Goal: Check status: Check status

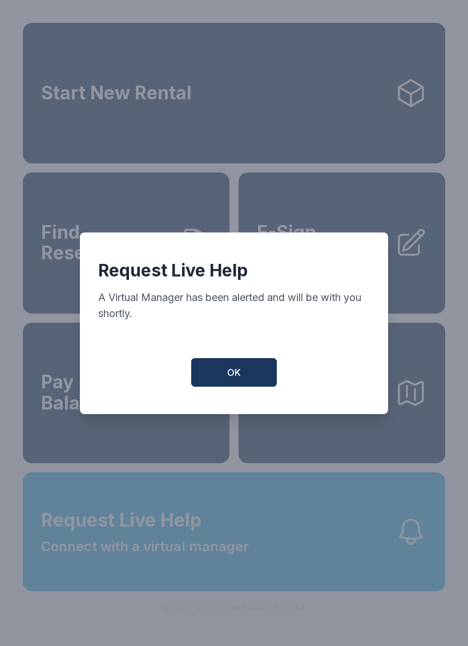
click at [254, 383] on button "OK" at bounding box center [234, 372] width 86 height 29
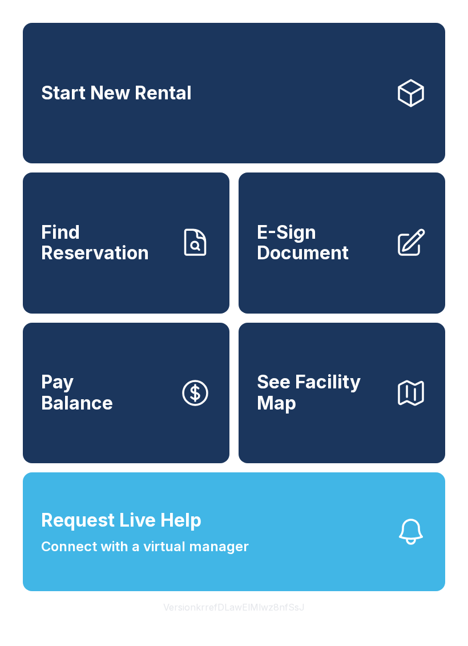
click at [196, 252] on icon at bounding box center [195, 243] width 32 height 32
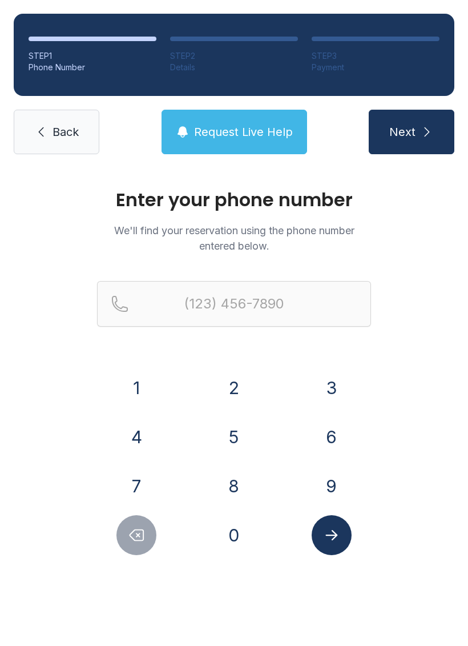
click at [246, 479] on button "8" at bounding box center [234, 486] width 40 height 40
click at [336, 439] on button "6" at bounding box center [332, 437] width 40 height 40
click at [151, 428] on button "4" at bounding box center [136, 437] width 40 height 40
click at [335, 392] on button "3" at bounding box center [332, 388] width 40 height 40
click at [331, 432] on button "6" at bounding box center [332, 437] width 40 height 40
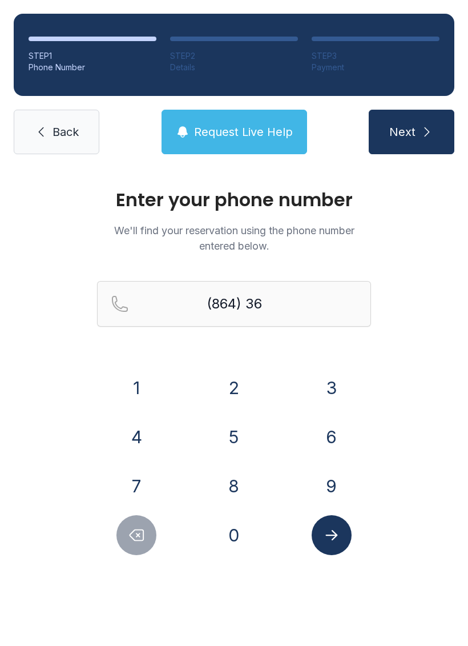
click at [159, 473] on div "7" at bounding box center [136, 486] width 79 height 40
click at [328, 397] on button "3" at bounding box center [332, 388] width 40 height 40
click at [238, 483] on button "8" at bounding box center [234, 486] width 40 height 40
click at [147, 481] on button "7" at bounding box center [136, 486] width 40 height 40
click at [322, 488] on button "9" at bounding box center [332, 486] width 40 height 40
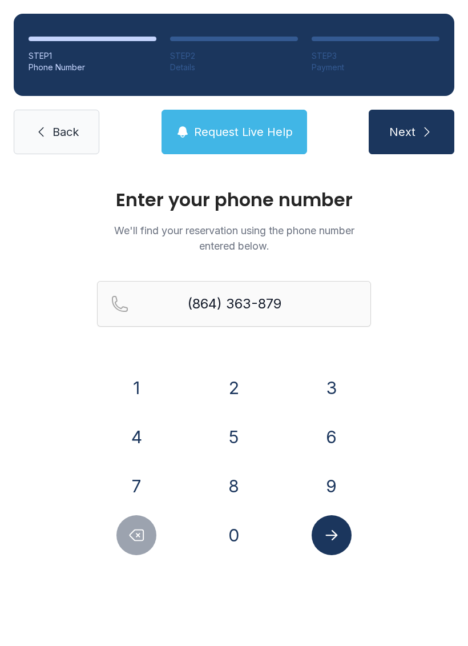
click at [149, 531] on button "Delete number" at bounding box center [136, 535] width 40 height 40
click at [149, 530] on button "Delete number" at bounding box center [136, 535] width 40 height 40
click at [143, 528] on icon "Delete number" at bounding box center [136, 535] width 17 height 17
click at [146, 484] on button "7" at bounding box center [136, 486] width 40 height 40
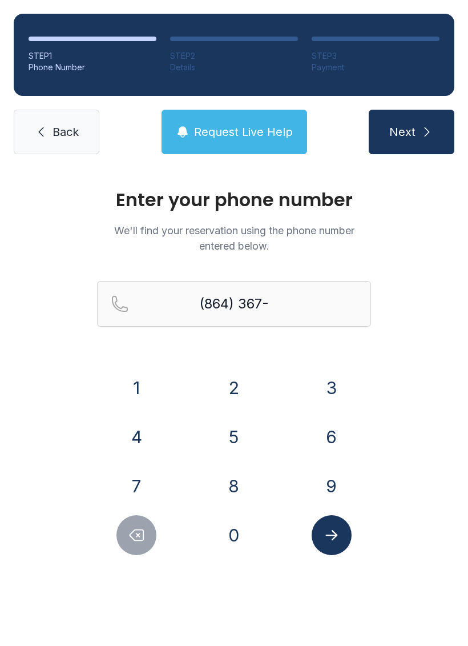
click at [145, 528] on icon "Delete number" at bounding box center [136, 535] width 17 height 17
click at [148, 531] on button "Delete number" at bounding box center [136, 535] width 40 height 40
click at [136, 526] on button "Delete number" at bounding box center [136, 535] width 40 height 40
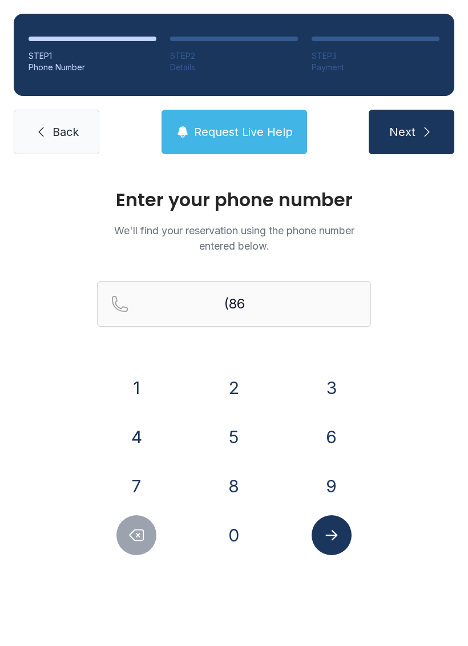
type input "(8"
click at [112, 542] on div at bounding box center [136, 535] width 79 height 40
click at [155, 541] on button "Delete number" at bounding box center [136, 535] width 40 height 40
click at [257, 118] on button "Request Live Help" at bounding box center [235, 132] width 146 height 45
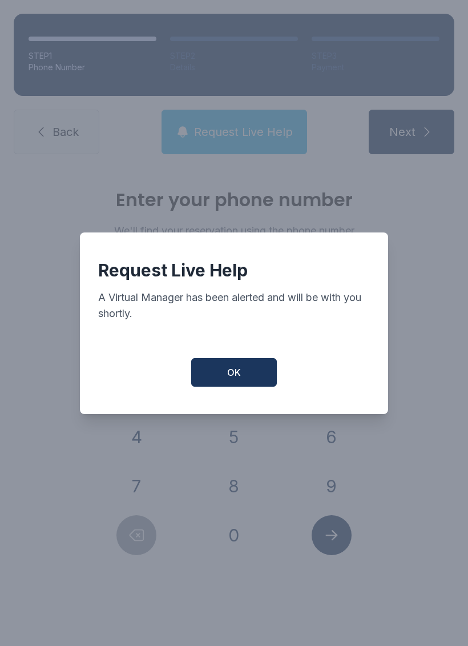
click at [230, 373] on span "OK" at bounding box center [234, 372] width 14 height 14
